Goal: Browse casually

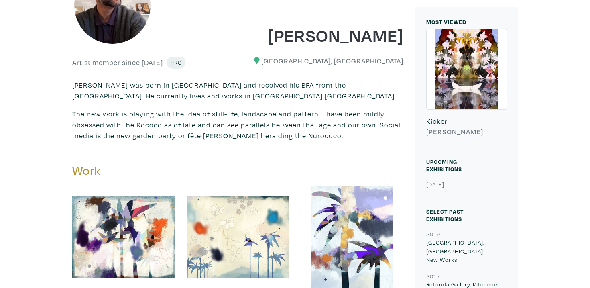
scroll to position [189, 0]
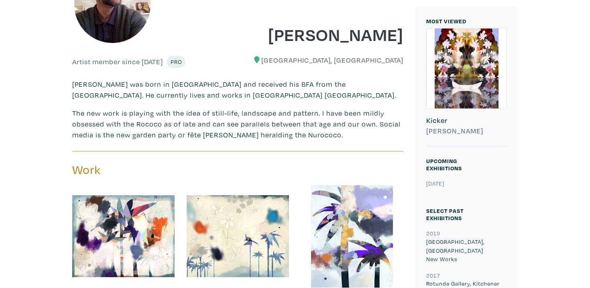
click at [468, 55] on div at bounding box center [466, 68] width 80 height 80
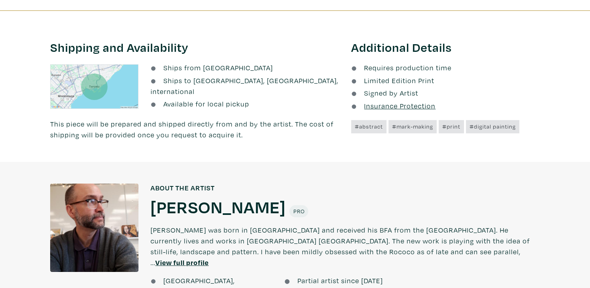
scroll to position [466, 0]
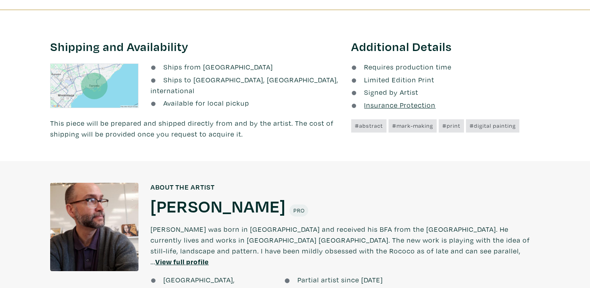
click at [81, 211] on div at bounding box center [94, 226] width 88 height 88
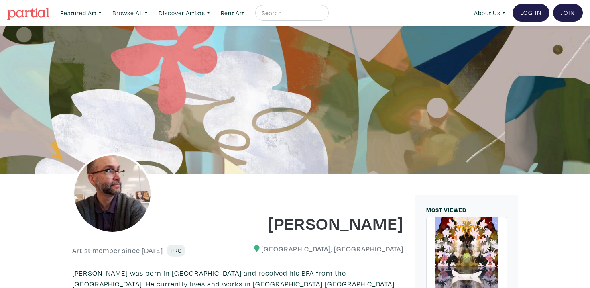
click at [112, 186] on img at bounding box center [112, 193] width 80 height 80
